Goal: Check status: Check status

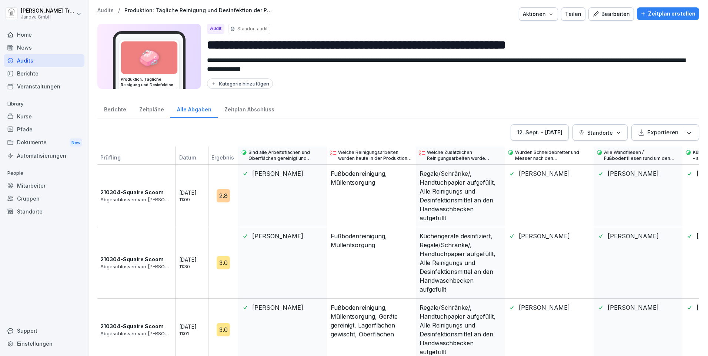
click at [28, 59] on div "Audits" at bounding box center [44, 60] width 81 height 13
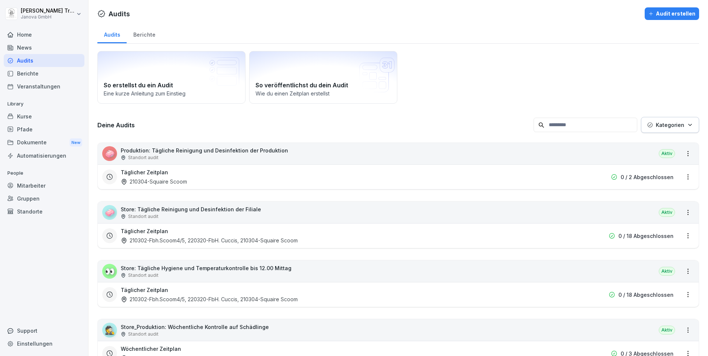
click at [212, 153] on p "Produktion: Tägliche Reinigung und Desinfektion der Produktion" at bounding box center [204, 151] width 167 height 8
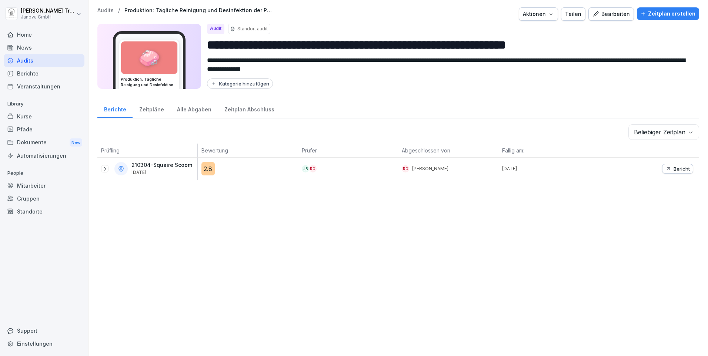
click at [247, 107] on div "Zeitplan Abschluss" at bounding box center [249, 108] width 63 height 19
